Goal: Transaction & Acquisition: Purchase product/service

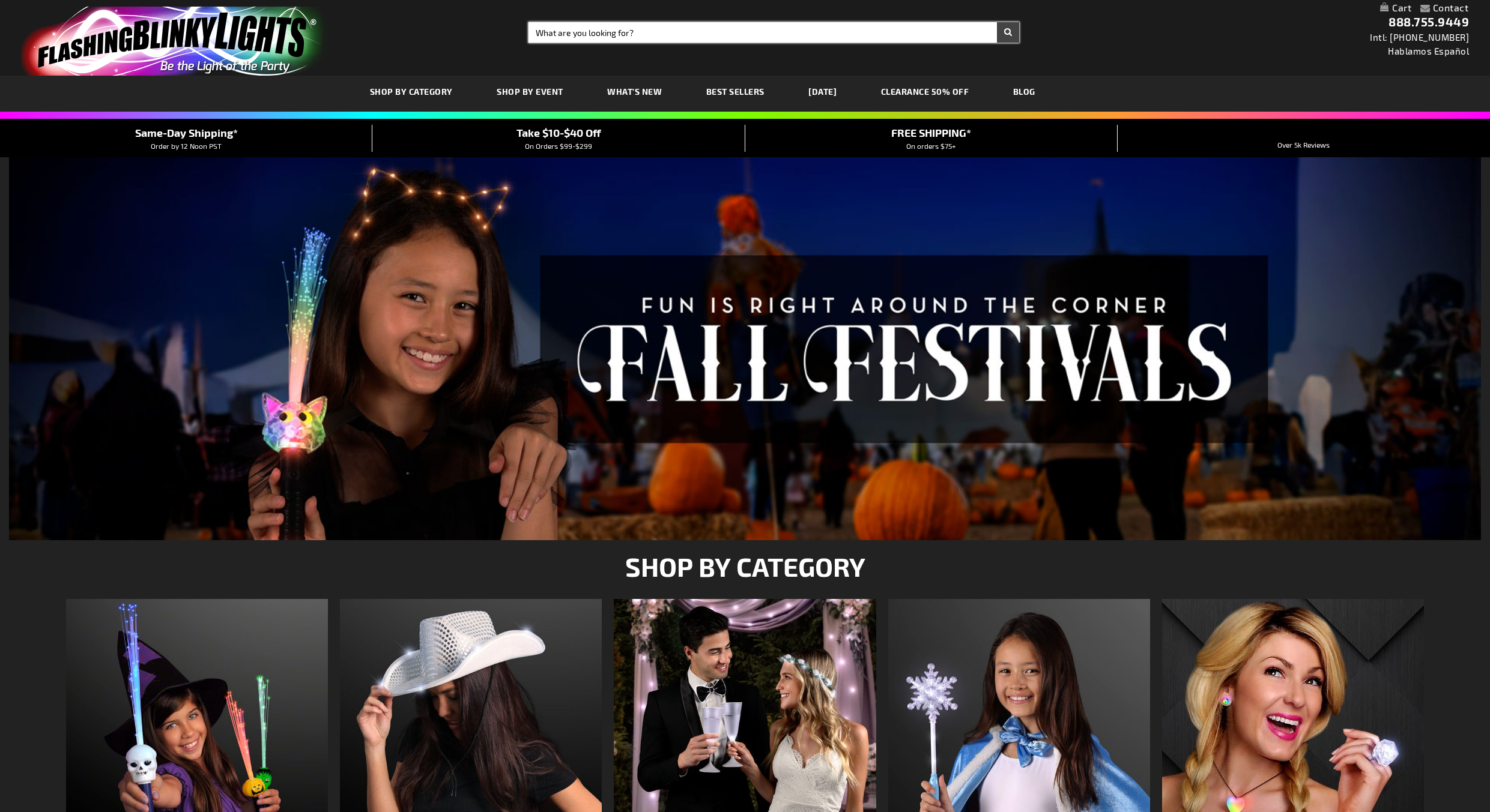
click at [738, 28] on input "Search" at bounding box center [774, 32] width 491 height 20
type input "beer cup"
click at [997, 23] on button "Search" at bounding box center [1008, 32] width 23 height 20
